Goal: Check status: Check status

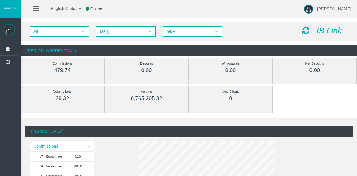
scroll to position [29, 0]
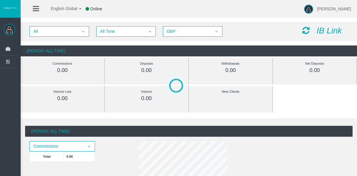
click at [113, 37] on div "All select All Time select 5 GBP select GBP IB Link" at bounding box center [189, 31] width 336 height 19
click at [113, 35] on span "All Time" at bounding box center [121, 31] width 48 height 9
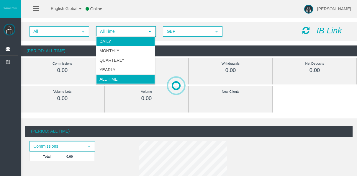
click at [113, 39] on li "Daily" at bounding box center [125, 41] width 59 height 9
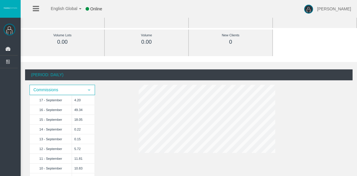
scroll to position [59, 0]
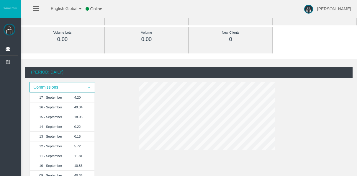
drag, startPoint x: 69, startPoint y: 109, endPoint x: 112, endPoint y: 149, distance: 58.6
click at [112, 149] on div "(Period: Daily) Commissions select 17 - September 4.20 16 - September 49.34 15 …" at bounding box center [188, 155] width 327 height 177
